Goal: Task Accomplishment & Management: Manage account settings

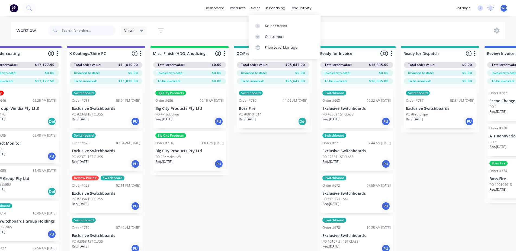
click at [264, 22] on link "Sales Orders" at bounding box center [285, 25] width 72 height 11
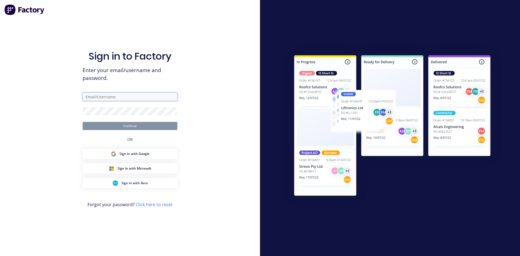
type input "[EMAIL_ADDRESS][DOMAIN_NAME]"
click at [151, 124] on button "Continue" at bounding box center [130, 126] width 95 height 8
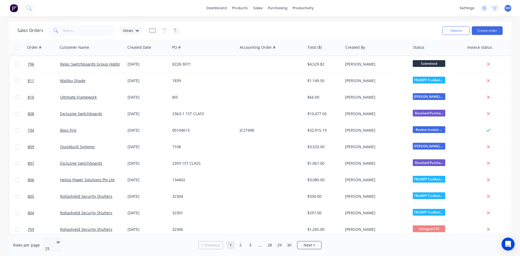
click at [16, 6] on img at bounding box center [14, 8] width 8 height 8
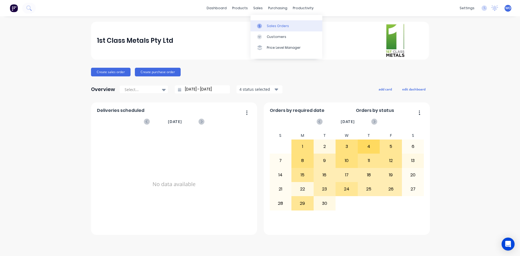
click at [276, 25] on div "Sales Orders" at bounding box center [278, 26] width 22 height 5
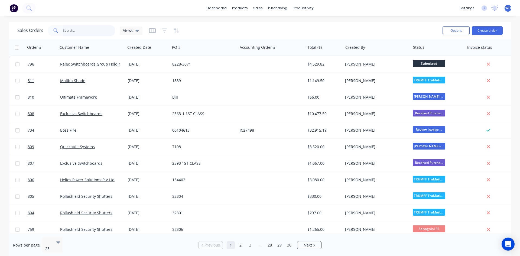
click at [74, 31] on input "text" at bounding box center [89, 30] width 53 height 11
type input "734"
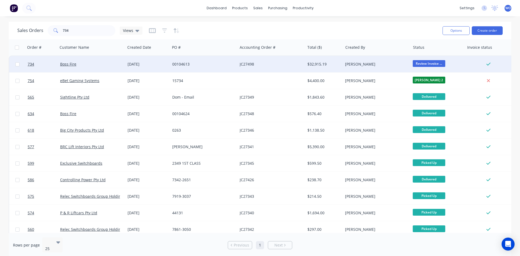
click at [84, 62] on div "Boss Fire" at bounding box center [90, 64] width 60 height 5
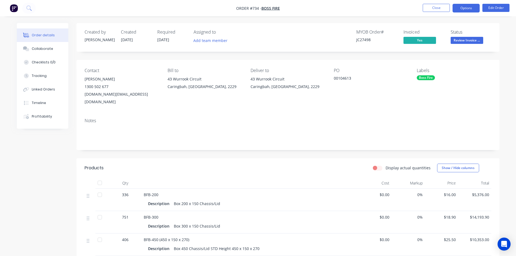
click at [467, 6] on button "Options" at bounding box center [465, 8] width 27 height 9
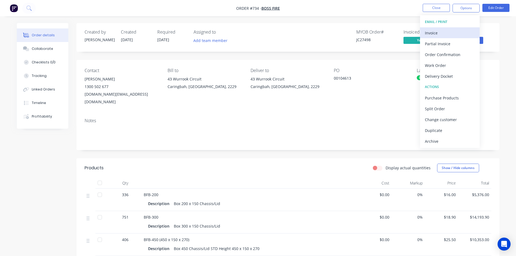
click at [453, 35] on div "Invoice" at bounding box center [450, 33] width 50 height 8
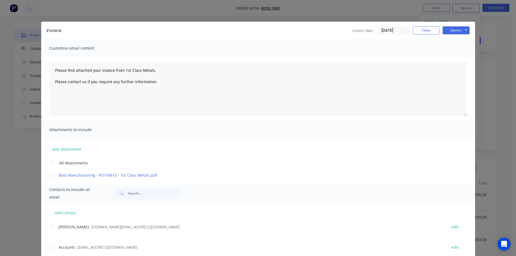
scroll to position [15, 0]
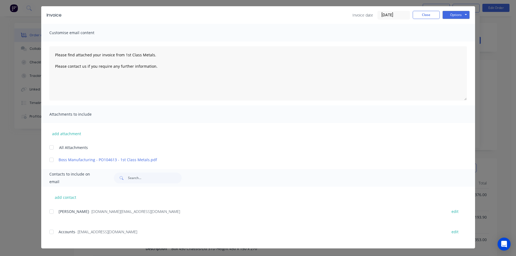
click at [52, 231] on div at bounding box center [51, 232] width 11 height 11
click at [450, 14] on button "Options" at bounding box center [455, 15] width 27 height 8
click at [453, 44] on button "Email" at bounding box center [459, 42] width 35 height 9
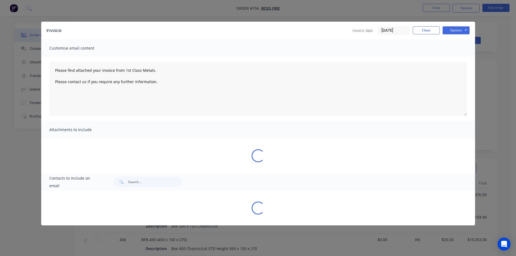
scroll to position [0, 0]
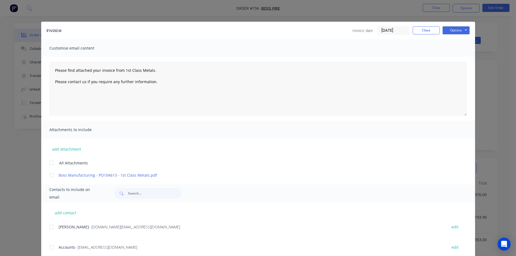
type textarea "Please find attached your invoice from 1st Class Metals. Please contact us if y…"
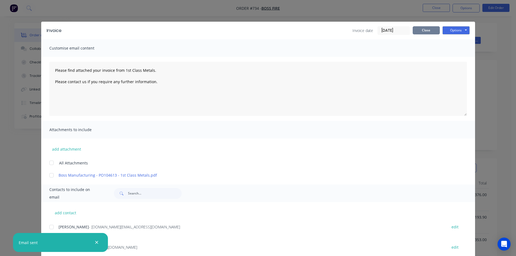
click at [424, 33] on button "Close" at bounding box center [425, 30] width 27 height 8
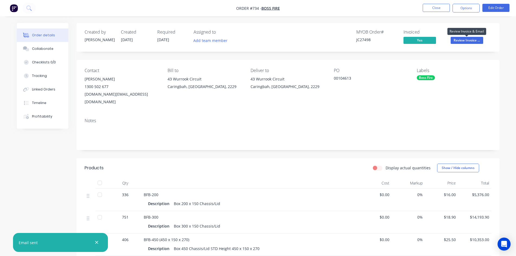
click at [470, 38] on span "Review Invoice ..." at bounding box center [466, 40] width 33 height 7
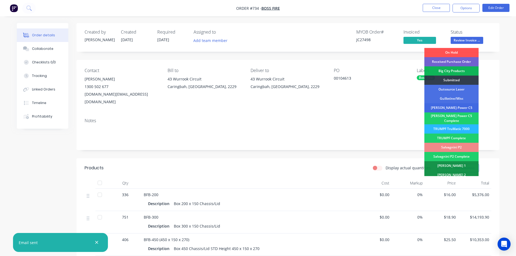
scroll to position [154, 0]
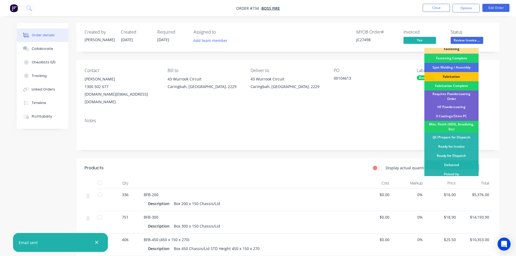
click at [450, 162] on div "Delivered" at bounding box center [451, 164] width 54 height 9
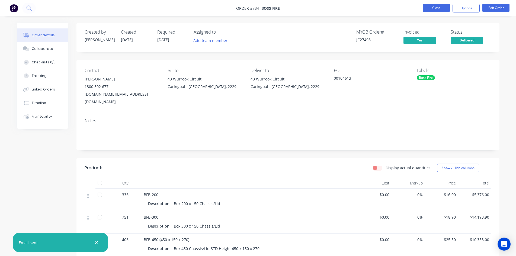
click at [439, 8] on button "Close" at bounding box center [435, 8] width 27 height 8
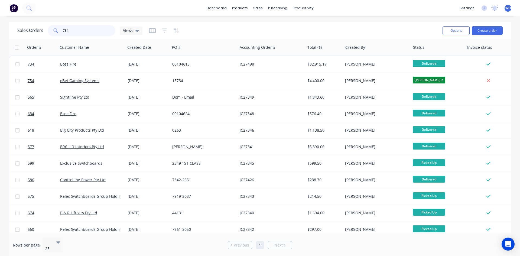
drag, startPoint x: 81, startPoint y: 32, endPoint x: 0, endPoint y: 30, distance: 80.8
click at [0, 30] on div "Sales Orders 734 Views Options Create order Order # Customer Name Created Date …" at bounding box center [260, 140] width 520 height 236
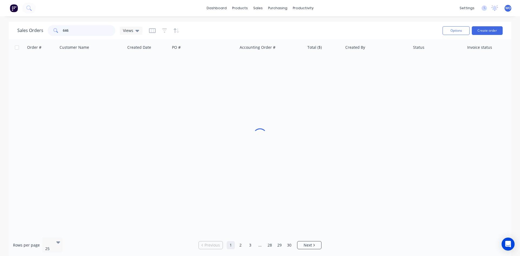
type input "646"
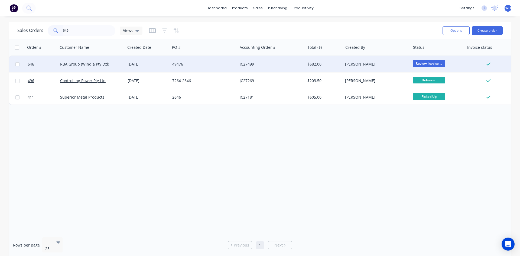
click at [231, 67] on div "49476" at bounding box center [203, 64] width 67 height 16
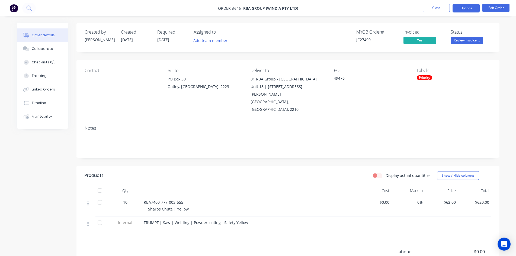
click at [470, 7] on button "Options" at bounding box center [465, 8] width 27 height 9
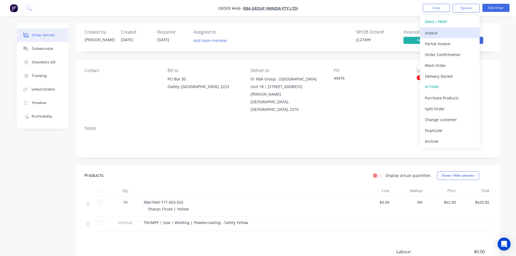
click at [436, 32] on div "Invoice" at bounding box center [450, 33] width 50 height 8
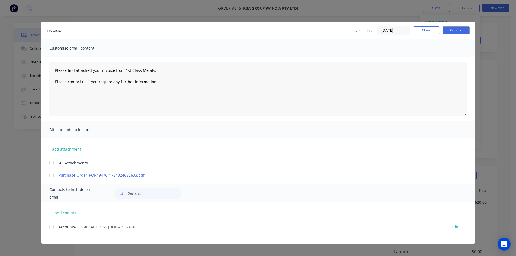
click at [54, 224] on div at bounding box center [51, 227] width 11 height 11
click at [457, 28] on button "Options" at bounding box center [455, 30] width 27 height 8
click at [456, 60] on button "Email" at bounding box center [459, 57] width 35 height 9
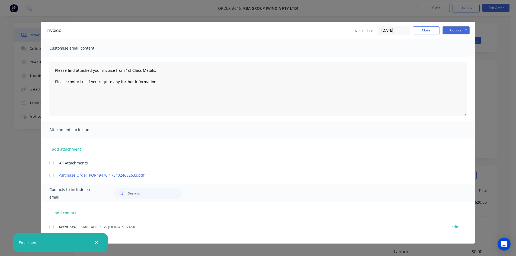
type textarea "Please find attached your invoice from 1st Class Metals. Please contact us if y…"
click at [436, 32] on button "Close" at bounding box center [425, 30] width 27 height 8
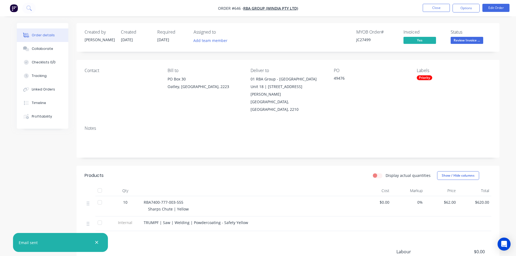
click at [461, 42] on span "Review Invoice ..." at bounding box center [466, 40] width 33 height 7
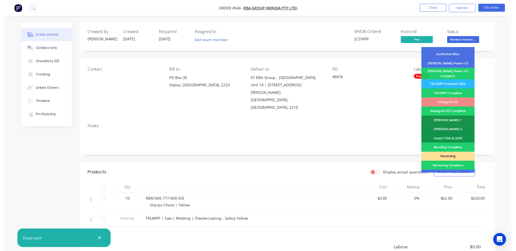
scroll to position [154, 0]
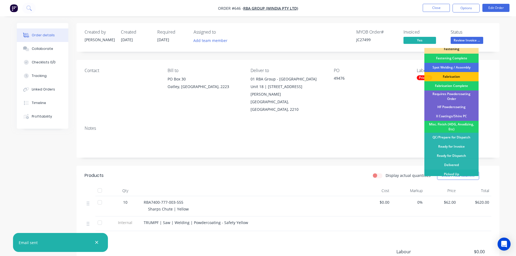
click at [453, 173] on div "Picked Up" at bounding box center [451, 174] width 54 height 9
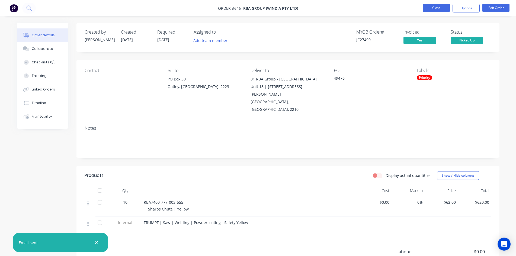
click at [434, 10] on button "Close" at bounding box center [435, 8] width 27 height 8
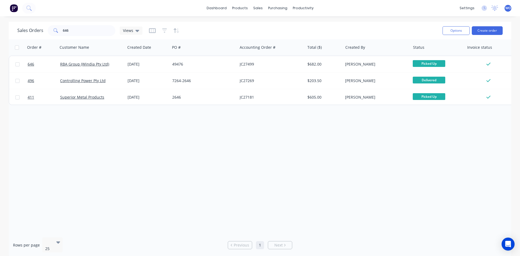
click at [12, 12] on button at bounding box center [13, 8] width 11 height 11
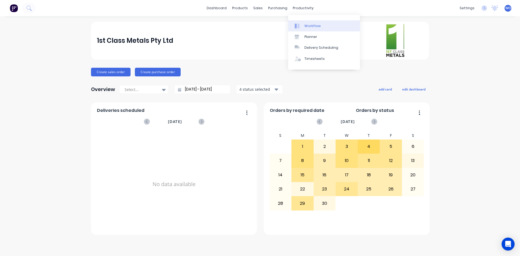
click at [320, 23] on link "Workflow" at bounding box center [324, 25] width 72 height 11
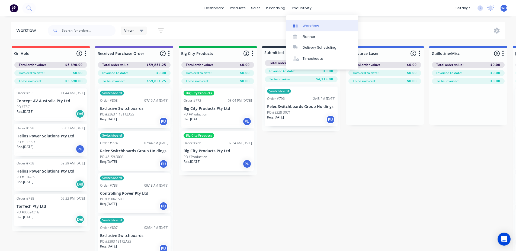
click at [306, 21] on link "Workflow" at bounding box center [322, 25] width 72 height 11
click at [308, 26] on div "Workflow" at bounding box center [310, 26] width 16 height 5
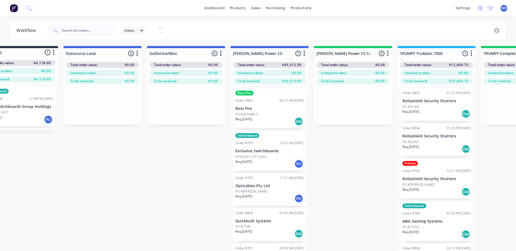
scroll to position [0, 288]
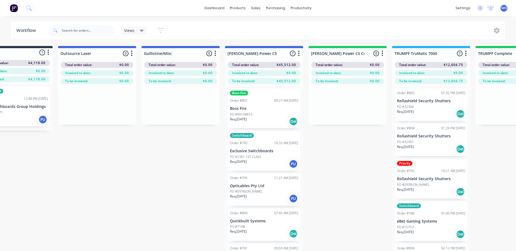
click at [259, 196] on div "Req. 29/09/25 PU" at bounding box center [264, 198] width 68 height 9
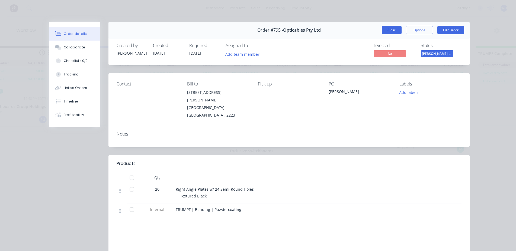
click at [387, 30] on button "Close" at bounding box center [392, 30] width 20 height 9
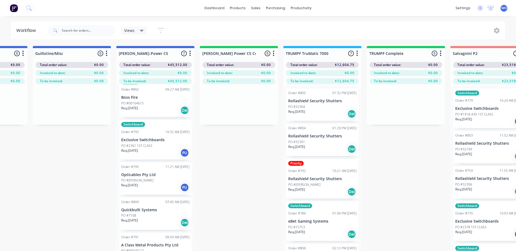
scroll to position [0, 0]
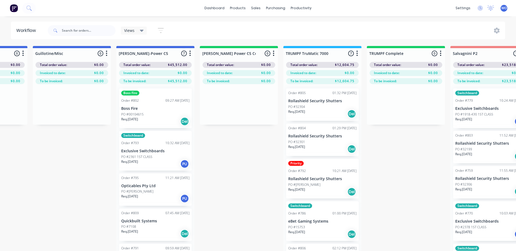
click at [140, 191] on div "PO #[PERSON_NAME]" at bounding box center [155, 191] width 68 height 5
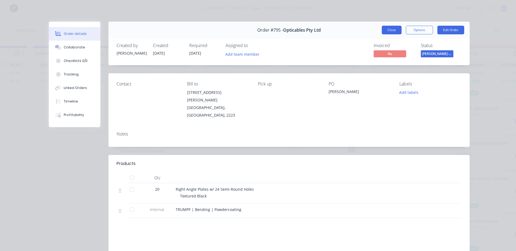
click at [383, 30] on button "Close" at bounding box center [392, 30] width 20 height 9
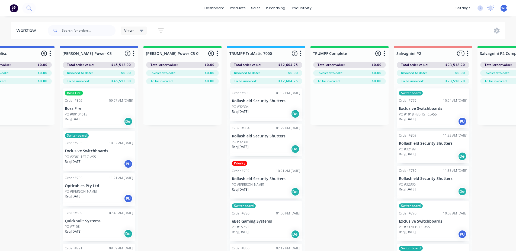
scroll to position [0, 485]
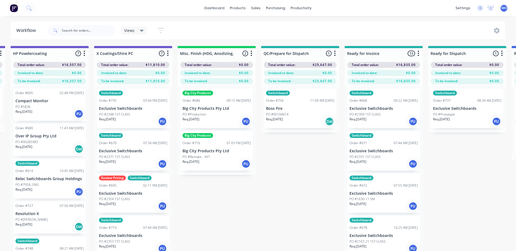
scroll to position [0, 1835]
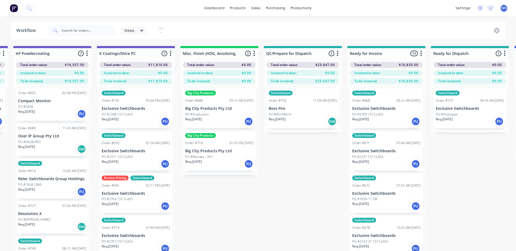
click at [222, 150] on p "Big City Products Pty Ltd" at bounding box center [219, 151] width 68 height 5
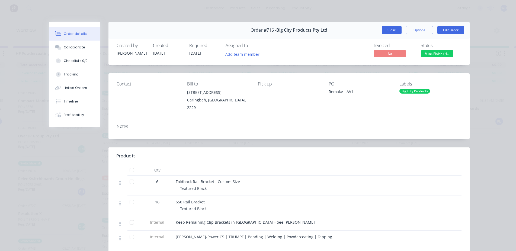
click at [389, 33] on button "Close" at bounding box center [392, 30] width 20 height 9
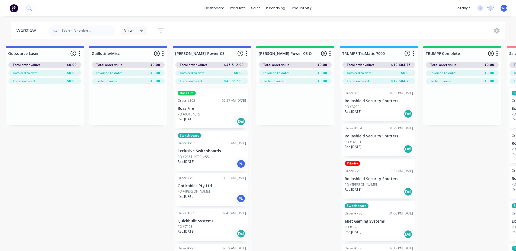
scroll to position [0, 324]
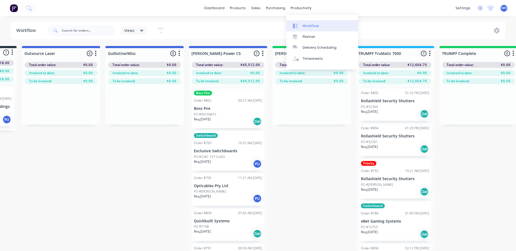
click at [312, 23] on link "Workflow" at bounding box center [322, 25] width 72 height 11
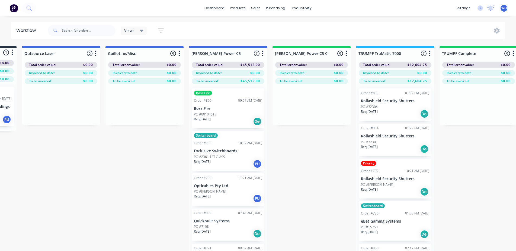
click at [209, 221] on p "Quickbuilt Systems" at bounding box center [228, 221] width 68 height 5
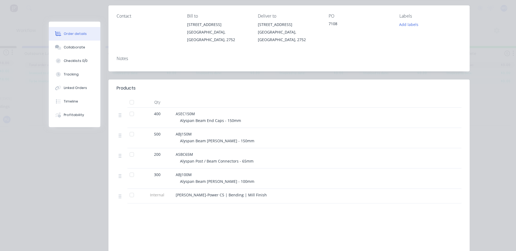
scroll to position [0, 0]
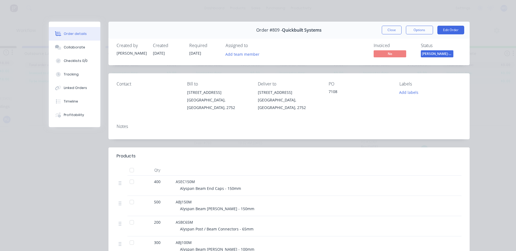
click at [385, 24] on div "Order #809 - Quickbuilt Systems Close Options Edit Order" at bounding box center [288, 30] width 361 height 17
click at [388, 31] on button "Close" at bounding box center [392, 30] width 20 height 9
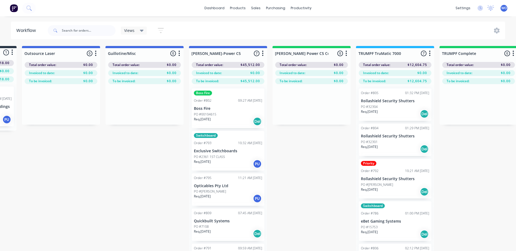
click at [14, 8] on img at bounding box center [14, 8] width 8 height 8
